Goal: Task Accomplishment & Management: Manage account settings

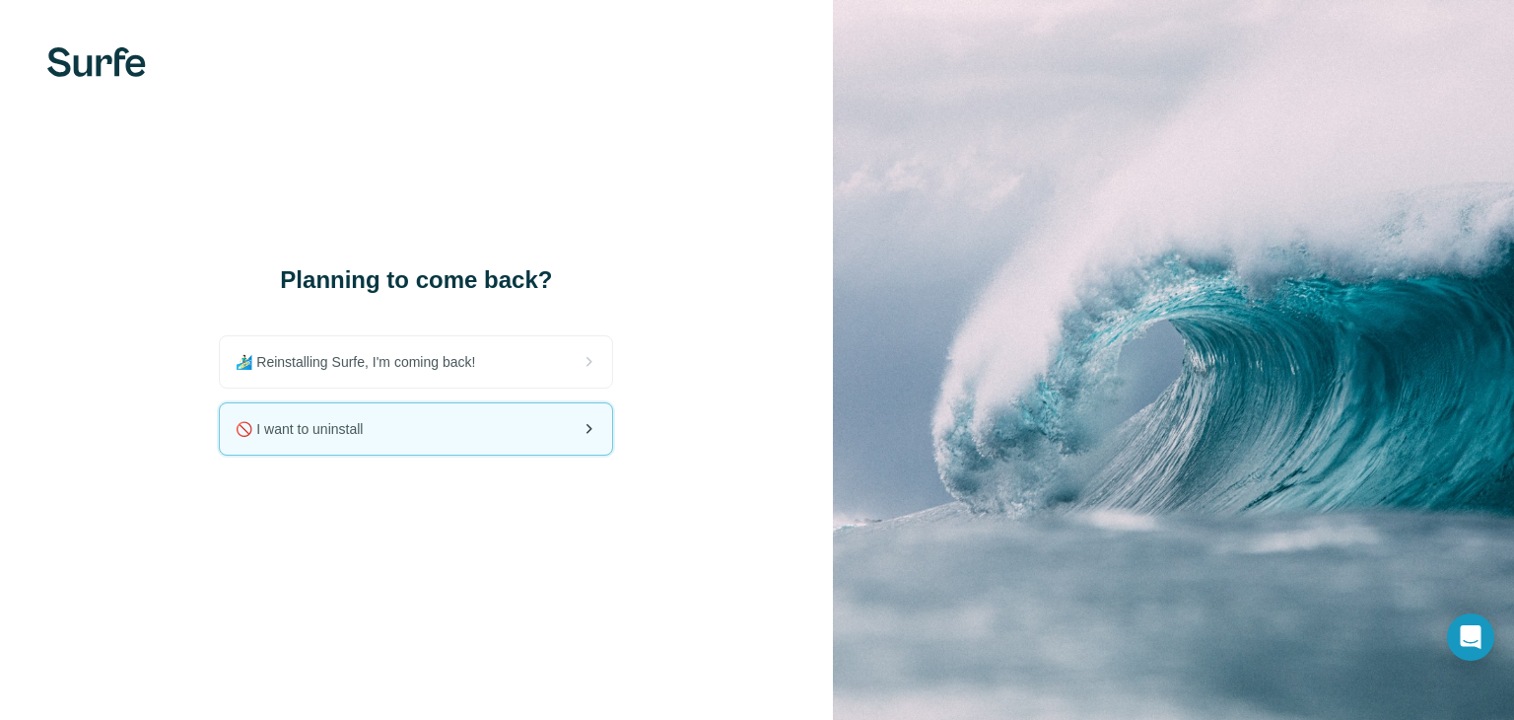
click at [538, 433] on div "🚫 I want to uninstall" at bounding box center [416, 428] width 392 height 51
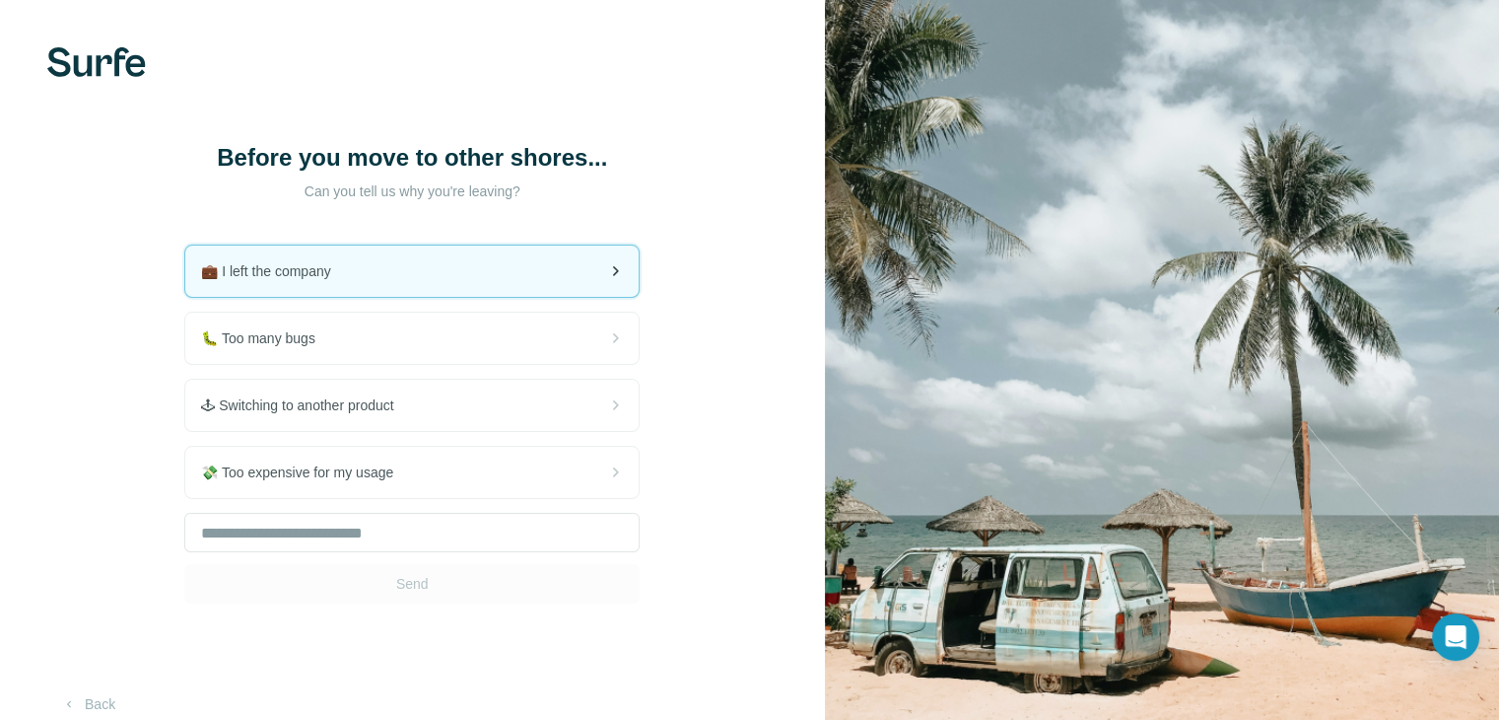
click at [542, 289] on div "💼 I left the company" at bounding box center [411, 270] width 453 height 51
click at [624, 273] on icon at bounding box center [615, 271] width 24 height 24
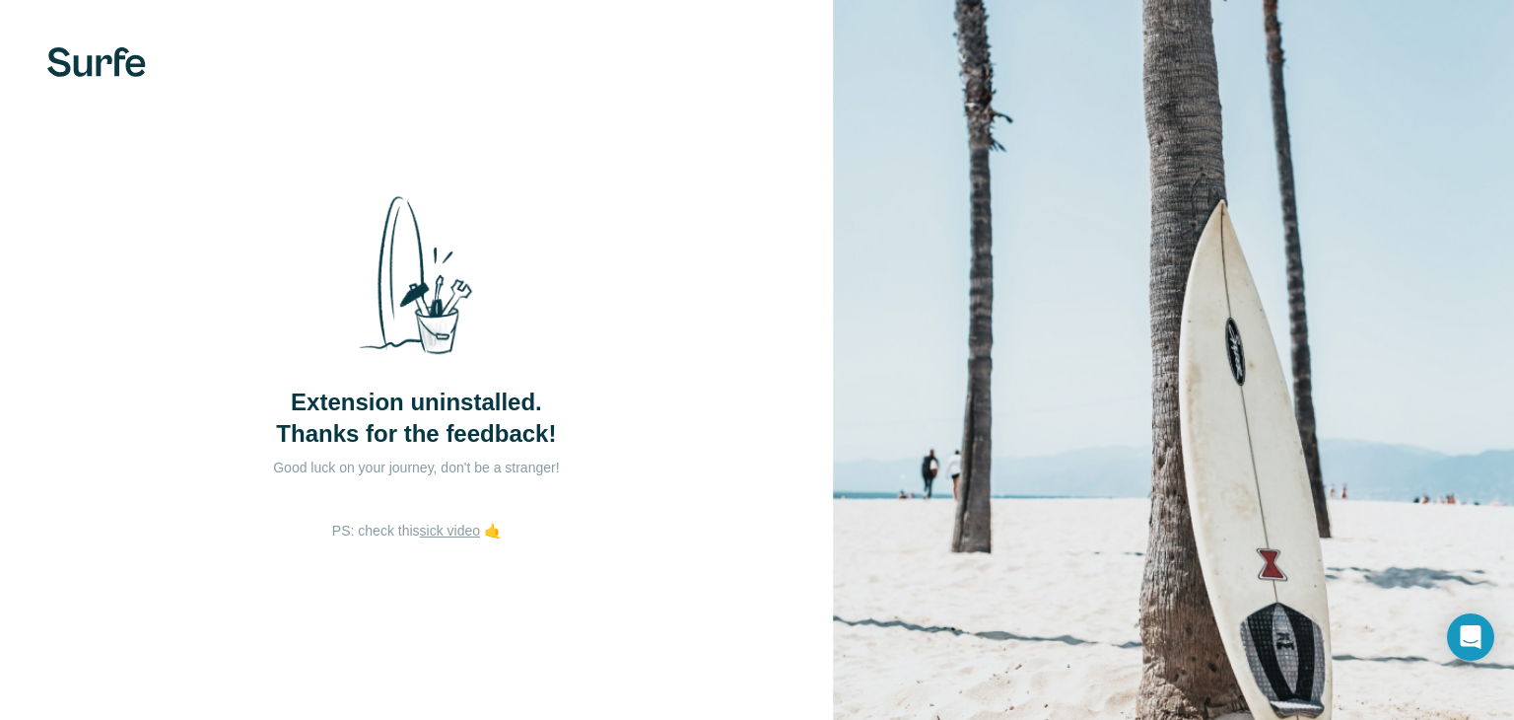
click at [421, 266] on div "Extension uninstalled. Thanks for the feedback! Good luck on your journey, don'…" at bounding box center [416, 360] width 833 height 720
